Goal: Task Accomplishment & Management: Use online tool/utility

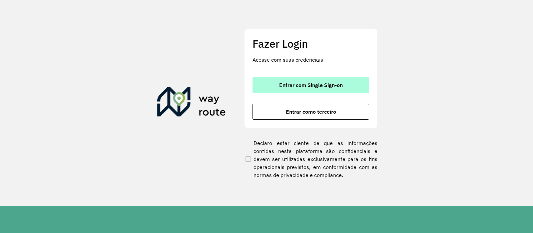
click at [300, 86] on span "Entrar com Single Sign-on" at bounding box center [311, 84] width 64 height 5
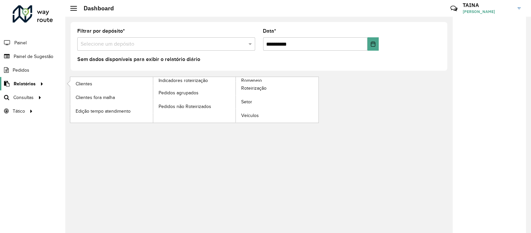
click at [33, 85] on span "Relatórios" at bounding box center [25, 83] width 22 height 7
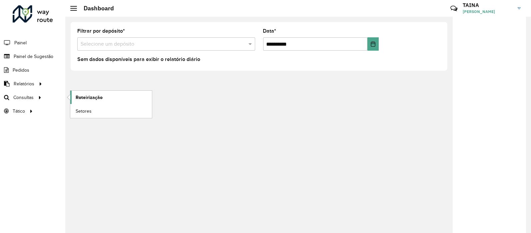
click at [75, 99] on link "Roteirização" at bounding box center [111, 97] width 82 height 13
click at [81, 112] on span "Setores" at bounding box center [84, 111] width 16 height 7
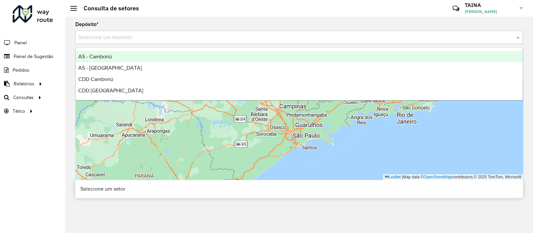
click at [156, 34] on input "text" at bounding box center [292, 38] width 427 height 8
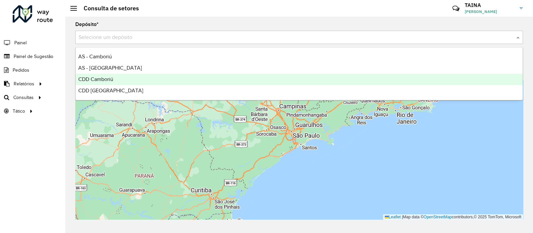
click at [127, 83] on div "CDD Camboriú" at bounding box center [299, 79] width 447 height 11
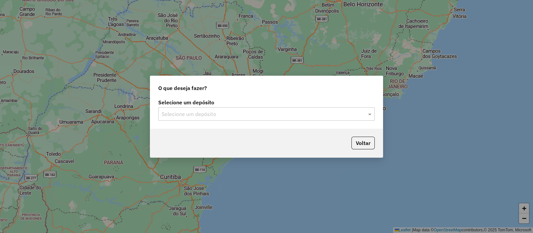
click at [359, 111] on div at bounding box center [266, 114] width 216 height 9
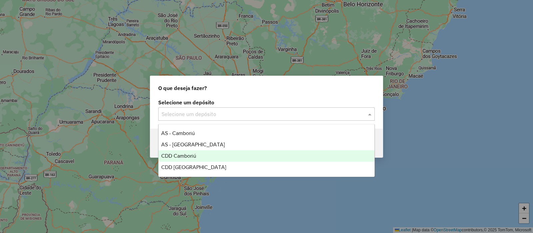
click at [203, 157] on div "CDD Camboriú" at bounding box center [266, 155] width 216 height 11
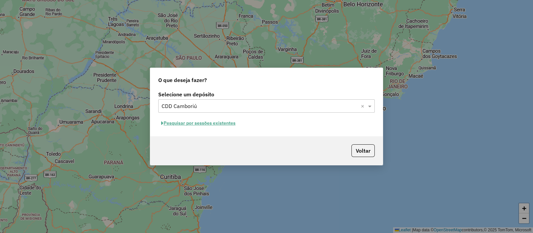
click at [199, 125] on button "Pesquisar por sessões existentes" at bounding box center [198, 123] width 80 height 10
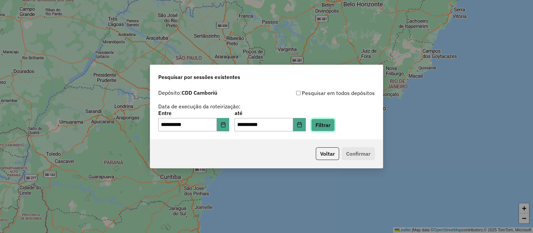
click at [330, 127] on button "Filtrar" at bounding box center [323, 124] width 24 height 13
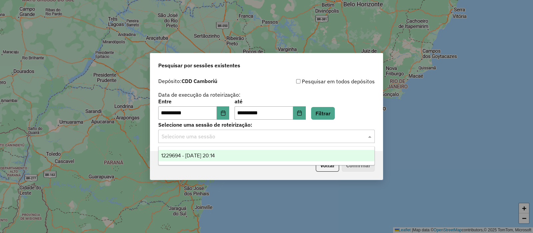
click at [192, 136] on input "text" at bounding box center [259, 136] width 196 height 8
click at [208, 156] on span "1229694 - 14/08/2025 20:14" at bounding box center [188, 155] width 54 height 6
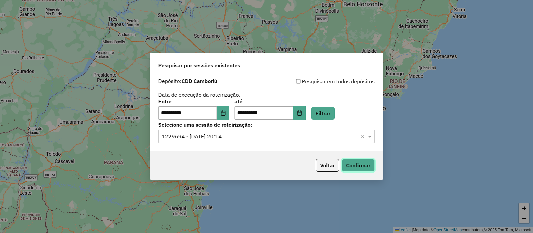
click at [361, 169] on button "Confirmar" at bounding box center [357, 165] width 33 height 13
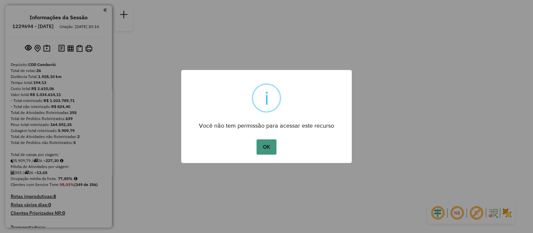
click at [272, 148] on button "OK" at bounding box center [266, 146] width 20 height 15
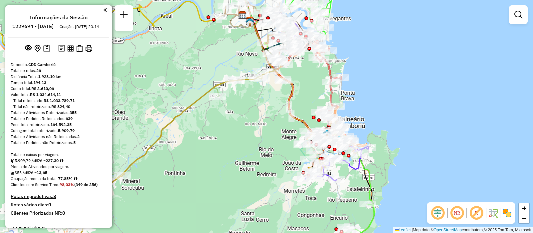
click at [508, 211] on img at bounding box center [506, 212] width 11 height 11
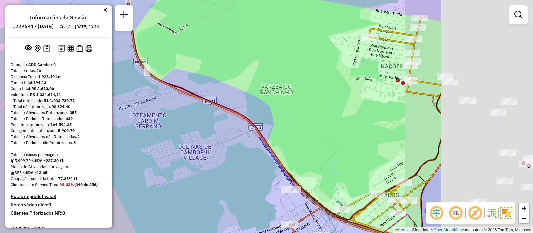
drag, startPoint x: 363, startPoint y: 124, endPoint x: 209, endPoint y: 122, distance: 153.8
click at [209, 122] on div "Janela de atendimento Grade de atendimento Capacidade Transportadoras Veículos …" at bounding box center [266, 116] width 533 height 233
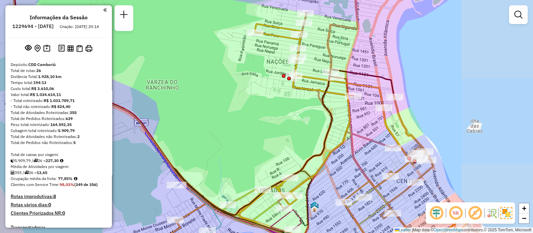
drag, startPoint x: 437, startPoint y: 89, endPoint x: 332, endPoint y: 87, distance: 105.2
click at [332, 87] on icon at bounding box center [202, 94] width 382 height 241
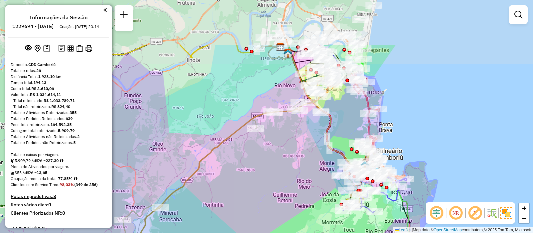
drag, startPoint x: 292, startPoint y: 84, endPoint x: 313, endPoint y: 152, distance: 71.1
click at [313, 152] on div "Janela de atendimento Grade de atendimento Capacidade Transportadoras Veículos …" at bounding box center [266, 116] width 533 height 233
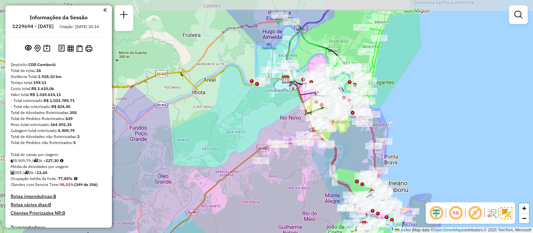
drag, startPoint x: 254, startPoint y: 96, endPoint x: 260, endPoint y: 129, distance: 33.4
click at [260, 129] on div "Janela de atendimento Grade de atendimento Capacidade Transportadoras Veículos …" at bounding box center [266, 116] width 533 height 233
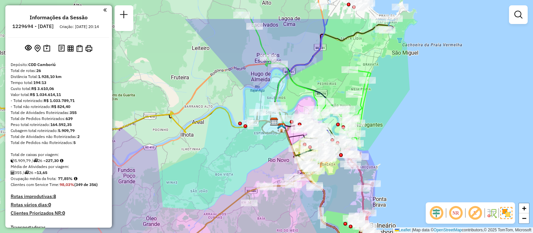
drag, startPoint x: 255, startPoint y: 45, endPoint x: 243, endPoint y: 87, distance: 43.8
click at [243, 87] on div "Janela de atendimento Grade de atendimento Capacidade Transportadoras Veículos …" at bounding box center [266, 116] width 533 height 233
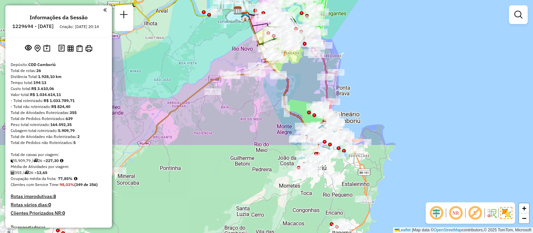
drag, startPoint x: 378, startPoint y: 161, endPoint x: 342, endPoint y: 50, distance: 116.8
click at [342, 50] on div "Janela de atendimento Grade de atendimento Capacidade Transportadoras Veículos …" at bounding box center [266, 116] width 533 height 233
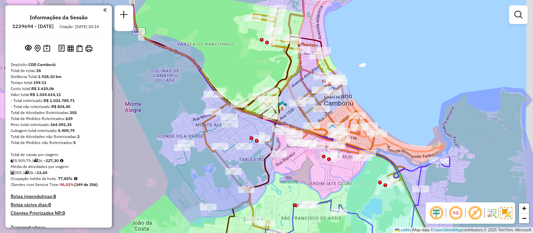
drag, startPoint x: 341, startPoint y: 142, endPoint x: 292, endPoint y: 171, distance: 57.4
click at [292, 171] on div "Janela de atendimento Grade de atendimento Capacidade Transportadoras Veículos …" at bounding box center [266, 116] width 533 height 233
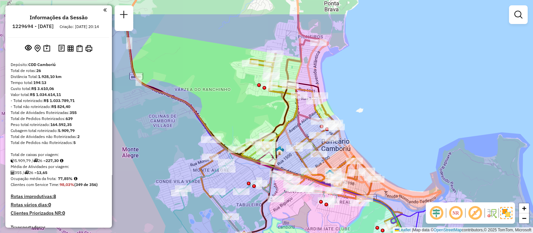
drag, startPoint x: 331, startPoint y: 104, endPoint x: 336, endPoint y: 141, distance: 38.0
click at [336, 141] on div at bounding box center [330, 138] width 17 height 7
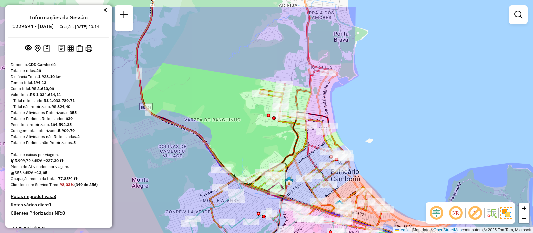
drag, startPoint x: 303, startPoint y: 123, endPoint x: 313, endPoint y: 153, distance: 31.8
click at [313, 153] on div "Janela de atendimento Grade de atendimento Capacidade Transportadoras Veículos …" at bounding box center [266, 116] width 533 height 233
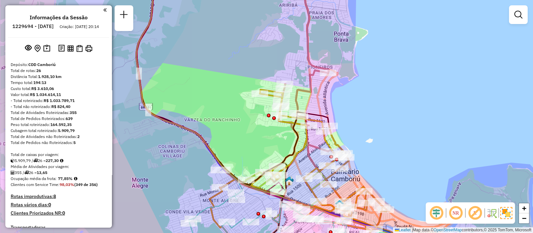
click at [103, 10] on em at bounding box center [104, 10] width 3 height 6
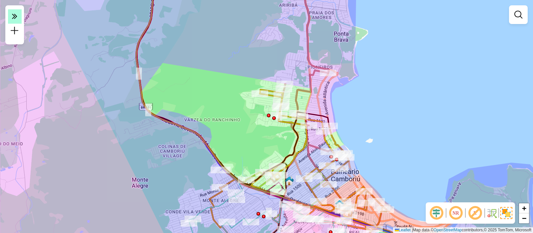
click at [13, 17] on icon at bounding box center [14, 15] width 5 height 9
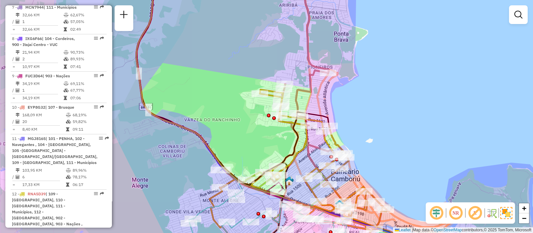
scroll to position [482, 0]
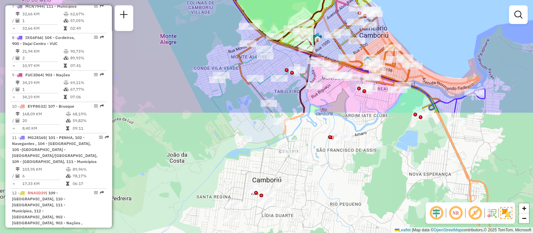
drag, startPoint x: 223, startPoint y: 155, endPoint x: 250, endPoint y: 12, distance: 145.6
click at [250, 12] on div "Janela de atendimento Grade de atendimento Capacidade Transportadoras Veículos …" at bounding box center [266, 116] width 533 height 233
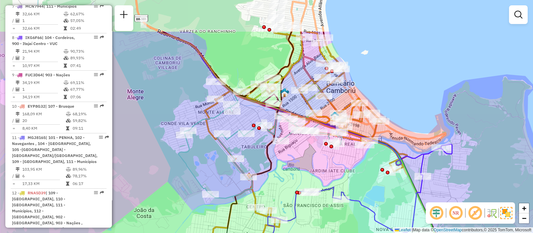
drag, startPoint x: 323, startPoint y: 124, endPoint x: 292, endPoint y: 178, distance: 63.1
click at [292, 178] on div "Janela de atendimento Grade de atendimento Capacidade Transportadoras Veículos …" at bounding box center [266, 116] width 533 height 233
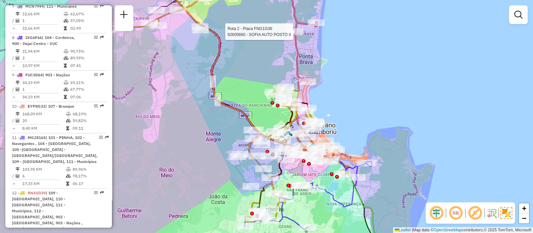
select select "**********"
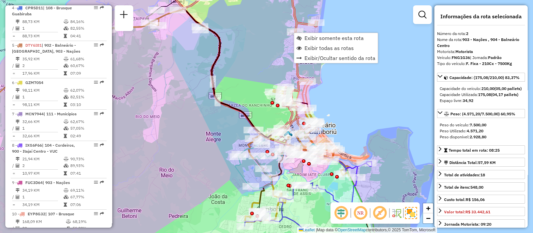
scroll to position [304, 0]
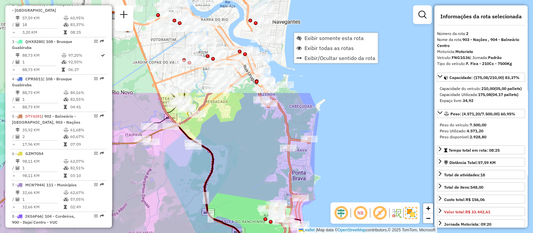
drag, startPoint x: 257, startPoint y: 40, endPoint x: 250, endPoint y: 156, distance: 116.4
click at [250, 156] on div "Janela de atendimento Grade de atendimento Capacidade Transportadoras Veículos …" at bounding box center [266, 116] width 533 height 233
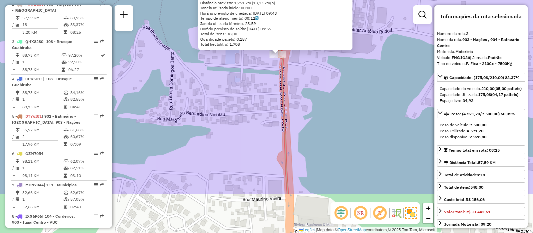
drag, startPoint x: 296, startPoint y: 143, endPoint x: 300, endPoint y: 89, distance: 54.7
click at [300, 89] on div "92605660 - SOFIA AUTO POSTO II Valor máximo excedido Endereço: ROD OSVALDO REIS…" at bounding box center [266, 116] width 533 height 233
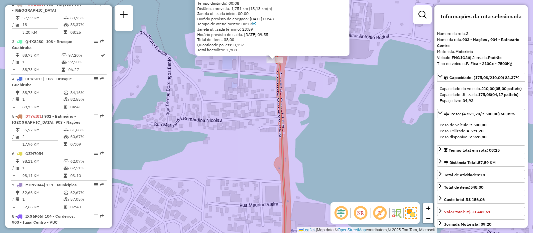
click at [300, 89] on div "92605660 - SOFIA AUTO POSTO II Valor máximo excedido Endereço: ROD OSVALDO REIS…" at bounding box center [266, 116] width 533 height 233
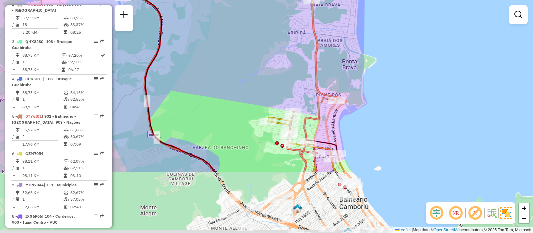
drag, startPoint x: 321, startPoint y: 138, endPoint x: 336, endPoint y: 54, distance: 85.5
click at [336, 54] on div "Janela de atendimento Grade de atendimento Capacidade Transportadoras Veículos …" at bounding box center [266, 116] width 533 height 233
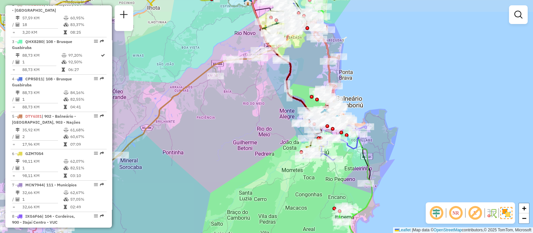
drag, startPoint x: 340, startPoint y: 52, endPoint x: 338, endPoint y: 73, distance: 20.7
click at [338, 73] on div "Janela de atendimento Grade de atendimento Capacidade Transportadoras Veículos …" at bounding box center [266, 116] width 533 height 233
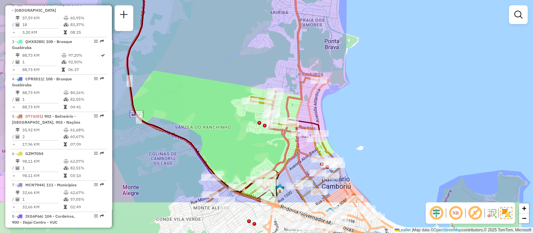
drag, startPoint x: 337, startPoint y: 117, endPoint x: 332, endPoint y: 63, distance: 54.1
click at [332, 63] on div "Janela de atendimento Grade de atendimento Capacidade Transportadoras Veículos …" at bounding box center [266, 116] width 533 height 233
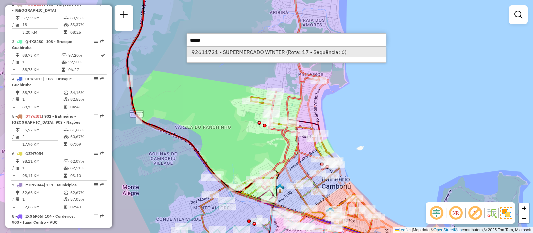
type input "*****"
click at [280, 52] on li "92611721 - SUPERMERCADO WINTER (Rota: 17 - Sequência: 6)" at bounding box center [286, 52] width 199 height 10
select select "**********"
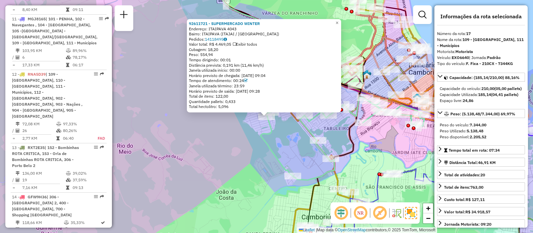
scroll to position [897, 0]
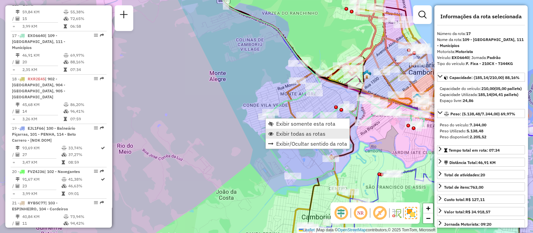
click at [283, 134] on span "Exibir todas as rotas" at bounding box center [300, 133] width 49 height 5
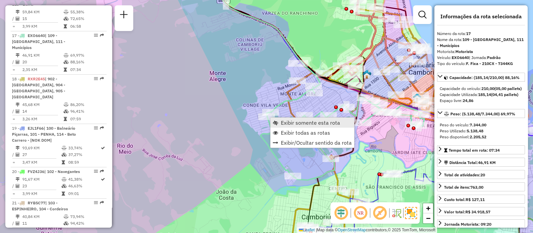
click at [284, 124] on span "Exibir somente esta rota" at bounding box center [310, 122] width 59 height 5
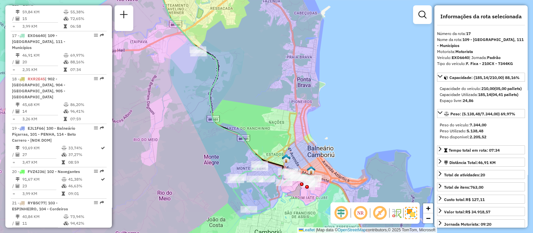
drag, startPoint x: 248, startPoint y: 120, endPoint x: 260, endPoint y: 100, distance: 23.3
click at [260, 100] on div "Janela de atendimento Grade de atendimento Capacidade Transportadoras Veículos …" at bounding box center [266, 116] width 533 height 233
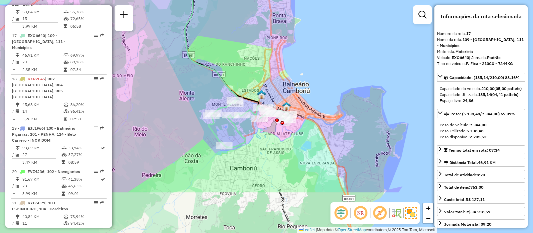
drag, startPoint x: 275, startPoint y: 156, endPoint x: 250, endPoint y: 92, distance: 68.5
click at [250, 92] on div "Janela de atendimento Grade de atendimento Capacidade Transportadoras Veículos …" at bounding box center [266, 116] width 533 height 233
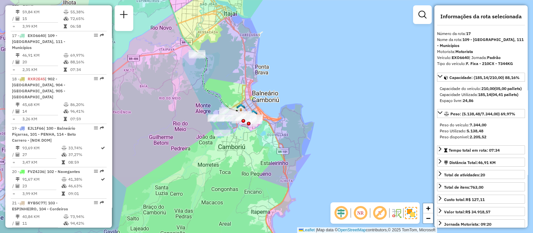
drag, startPoint x: 224, startPoint y: 36, endPoint x: 214, endPoint y: 39, distance: 10.5
click at [214, 39] on div "Janela de atendimento Grade de atendimento Capacidade Transportadoras Veículos …" at bounding box center [266, 116] width 533 height 233
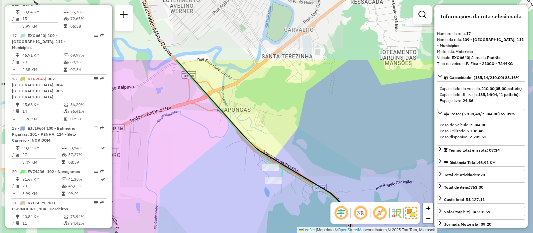
drag, startPoint x: 177, startPoint y: 40, endPoint x: 315, endPoint y: 123, distance: 160.4
click at [315, 123] on div "Janela de atendimento Grade de atendimento Capacidade Transportadoras Veículos …" at bounding box center [266, 116] width 533 height 233
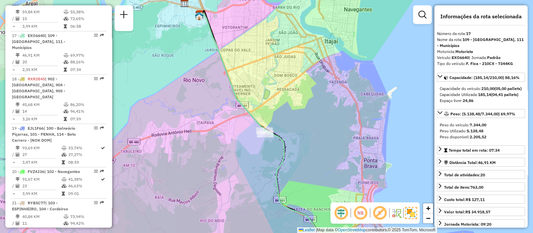
drag, startPoint x: 316, startPoint y: 81, endPoint x: 277, endPoint y: 77, distance: 39.1
click at [277, 77] on div "Janela de atendimento Grade de atendimento Capacidade Transportadoras Veículos …" at bounding box center [266, 116] width 533 height 233
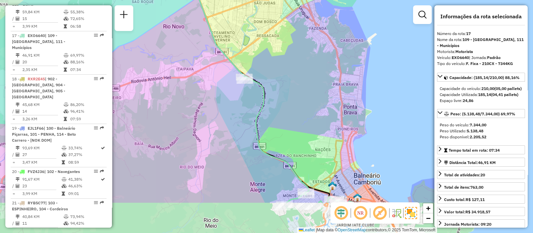
drag, startPoint x: 296, startPoint y: 127, endPoint x: 275, endPoint y: 74, distance: 57.3
click at [275, 74] on div "Janela de atendimento Grade de atendimento Capacidade Transportadoras Veículos …" at bounding box center [266, 116] width 533 height 233
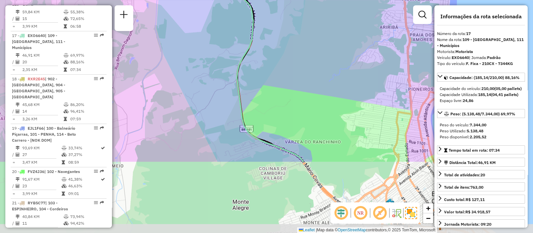
drag, startPoint x: 301, startPoint y: 159, endPoint x: 295, endPoint y: 47, distance: 112.3
click at [295, 47] on div "Janela de atendimento Grade de atendimento Capacidade Transportadoras Veículos …" at bounding box center [266, 116] width 533 height 233
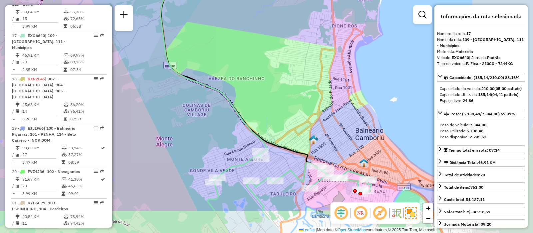
drag, startPoint x: 333, startPoint y: 101, endPoint x: 263, endPoint y: 57, distance: 82.1
click at [263, 57] on div "Janela de atendimento Grade de atendimento Capacidade Transportadoras Veículos …" at bounding box center [266, 116] width 533 height 233
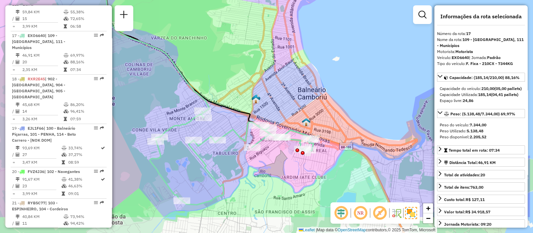
drag, startPoint x: 255, startPoint y: 197, endPoint x: 199, endPoint y: 157, distance: 68.6
click at [199, 157] on icon at bounding box center [208, 70] width 210 height 267
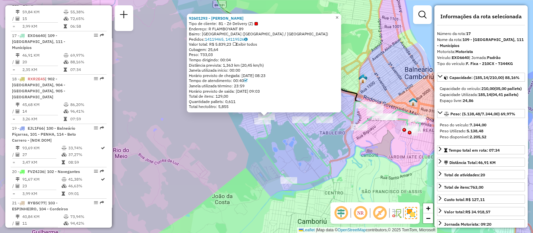
click at [341, 19] on link "×" at bounding box center [337, 18] width 8 height 8
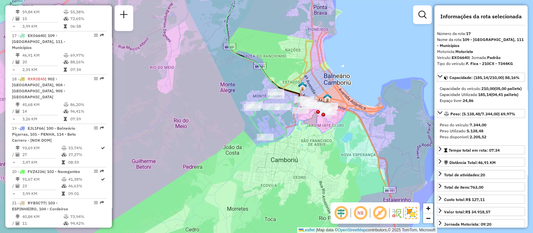
drag, startPoint x: 308, startPoint y: 46, endPoint x: 276, endPoint y: 59, distance: 34.7
click at [276, 59] on div "Janela de atendimento Grade de atendimento Capacidade Transportadoras Veículos …" at bounding box center [266, 116] width 533 height 233
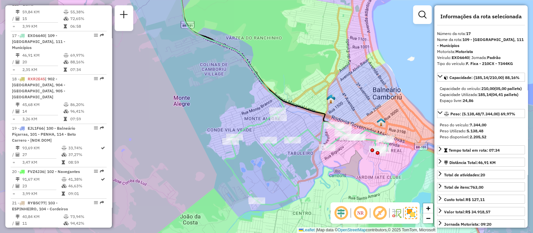
drag, startPoint x: 175, startPoint y: 53, endPoint x: 283, endPoint y: 165, distance: 155.6
click at [283, 165] on div "Janela de atendimento Grade de atendimento Capacidade Transportadoras Veículos …" at bounding box center [266, 116] width 533 height 233
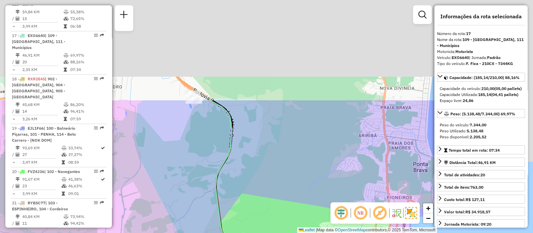
drag, startPoint x: 218, startPoint y: 46, endPoint x: 185, endPoint y: 181, distance: 139.8
click at [185, 181] on div "Janela de atendimento Grade de atendimento Capacidade Transportadoras Veículos …" at bounding box center [266, 116] width 533 height 233
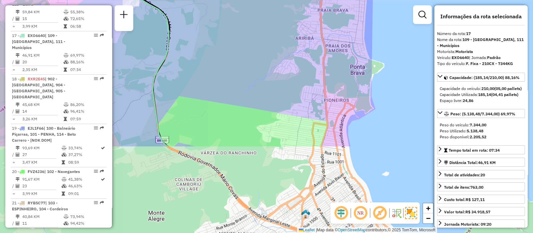
drag, startPoint x: 271, startPoint y: 204, endPoint x: 208, endPoint y: 91, distance: 129.1
click at [208, 91] on div "Janela de atendimento Grade de atendimento Capacidade Transportadoras Veículos …" at bounding box center [266, 116] width 533 height 233
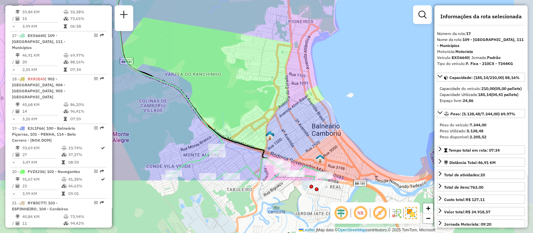
drag, startPoint x: 264, startPoint y: 138, endPoint x: 233, endPoint y: 66, distance: 79.0
click at [233, 66] on div "Janela de atendimento Grade de atendimento Capacidade Transportadoras Veículos …" at bounding box center [266, 116] width 533 height 233
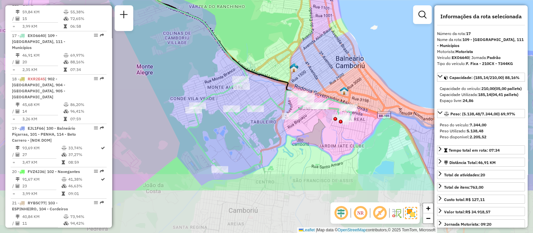
drag, startPoint x: 249, startPoint y: 104, endPoint x: 273, endPoint y: 34, distance: 74.2
click at [273, 34] on div "Janela de atendimento Grade de atendimento Capacidade Transportadoras Veículos …" at bounding box center [266, 116] width 533 height 233
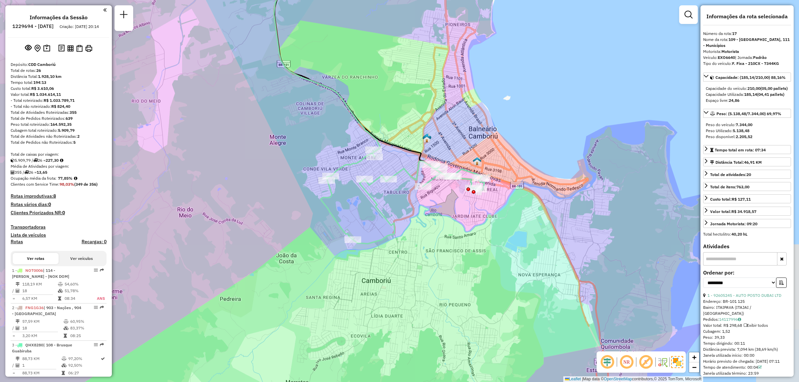
select select "**********"
